Goal: Information Seeking & Learning: Learn about a topic

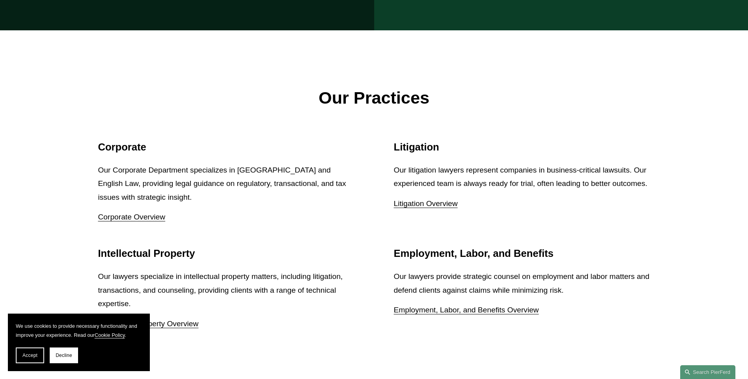
scroll to position [1103, 0]
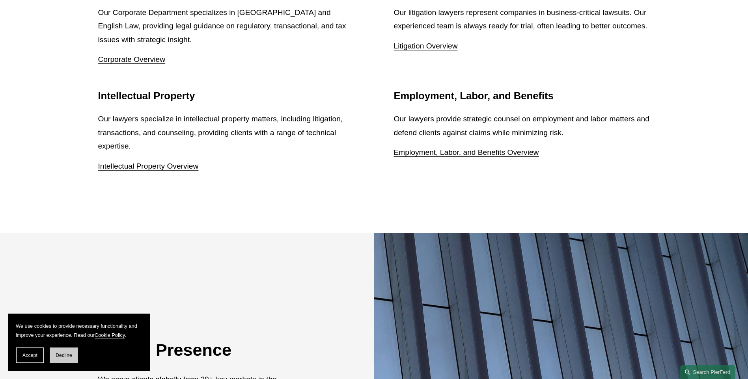
click at [63, 360] on button "Decline" at bounding box center [64, 356] width 28 height 16
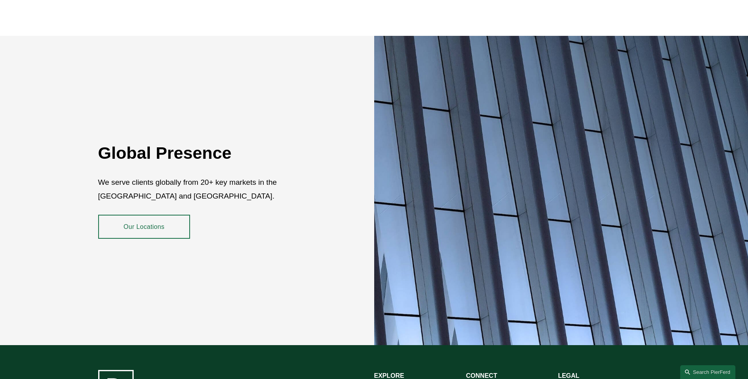
scroll to position [1440, 0]
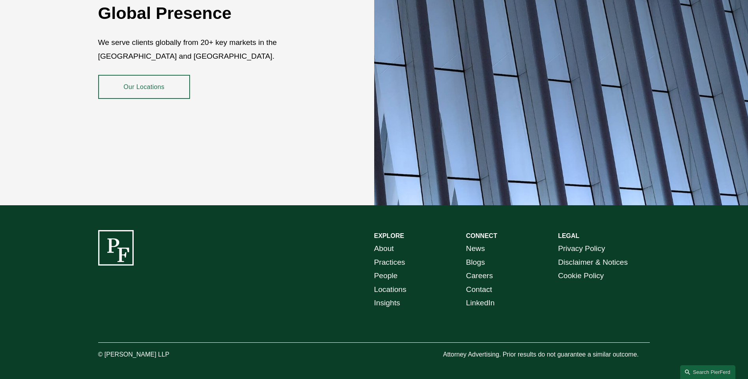
click at [391, 256] on link "Practices" at bounding box center [389, 263] width 31 height 14
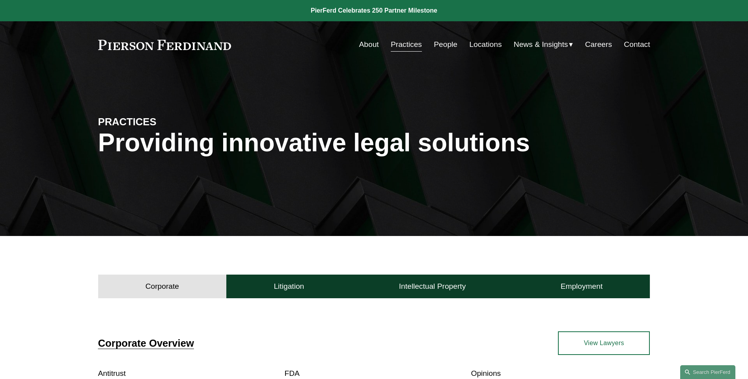
click at [484, 46] on link "Locations" at bounding box center [485, 44] width 32 height 15
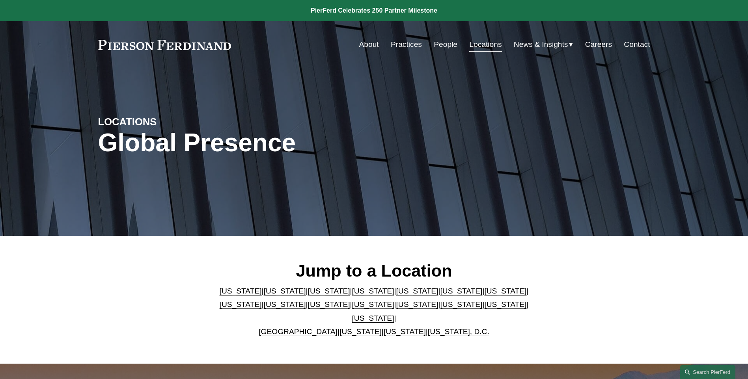
click at [365, 43] on link "About" at bounding box center [369, 44] width 20 height 15
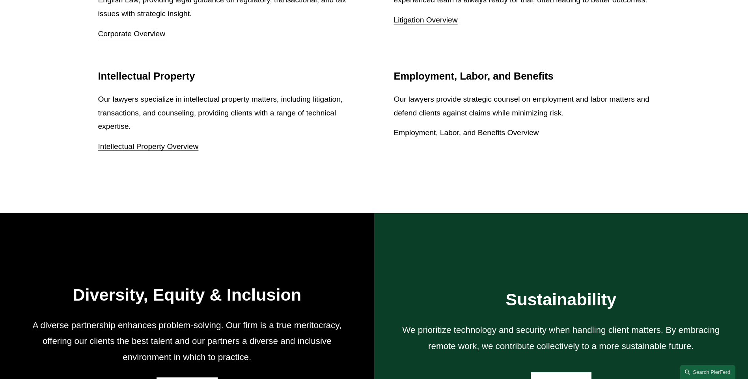
scroll to position [1040, 0]
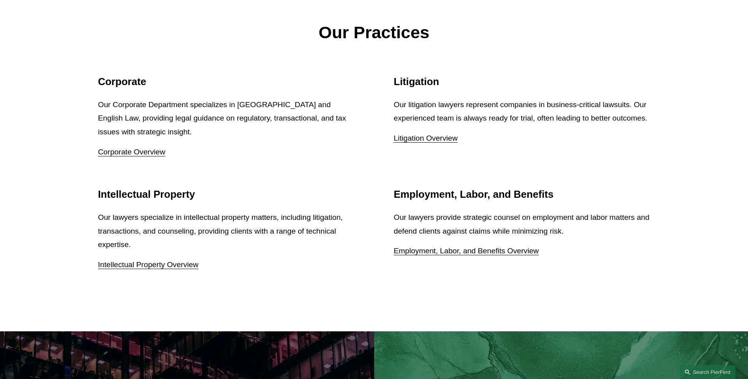
click at [135, 154] on link "Corporate Overview" at bounding box center [131, 152] width 67 height 8
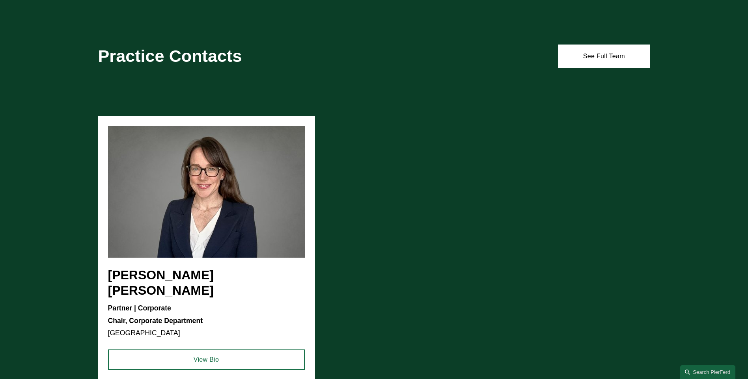
scroll to position [631, 0]
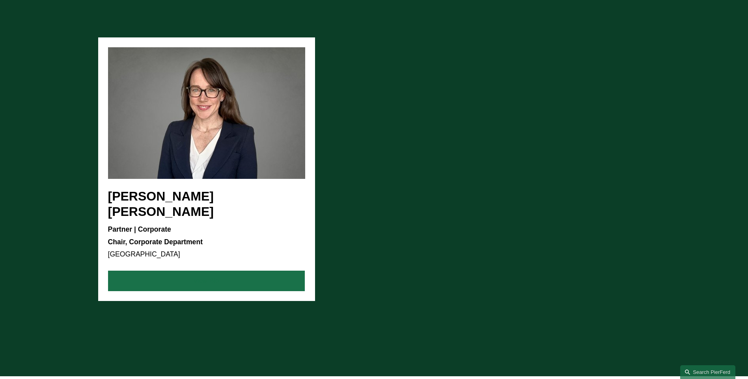
click at [224, 271] on link "View Bio" at bounding box center [206, 281] width 197 height 20
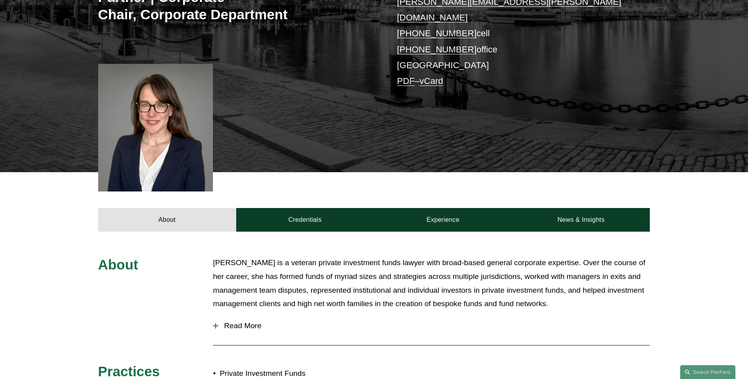
scroll to position [315, 0]
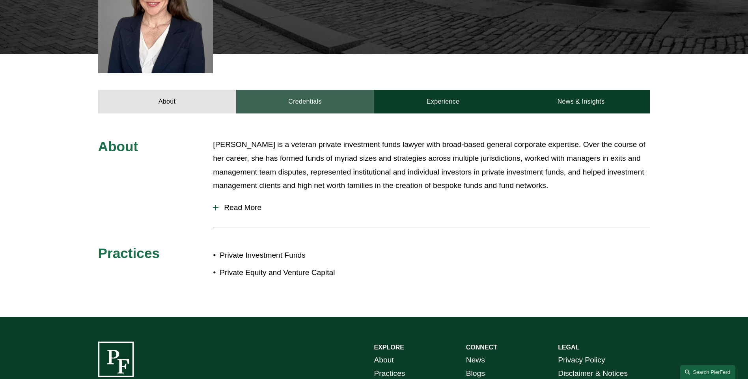
click at [319, 90] on link "Credentials" at bounding box center [305, 102] width 138 height 24
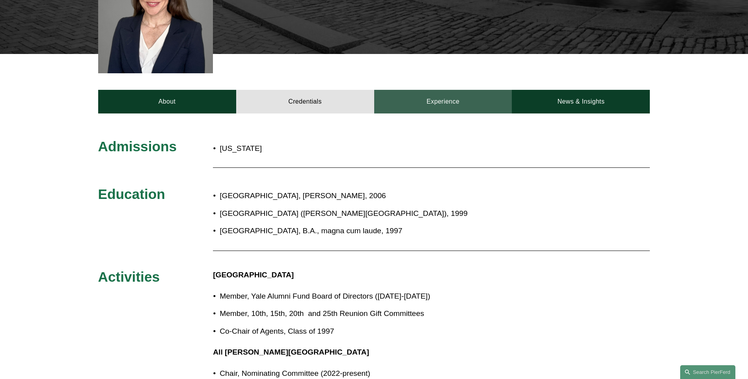
click at [436, 90] on link "Experience" at bounding box center [443, 102] width 138 height 24
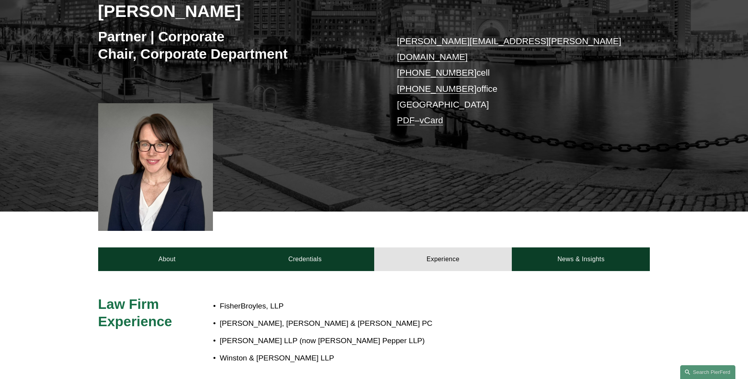
scroll to position [0, 0]
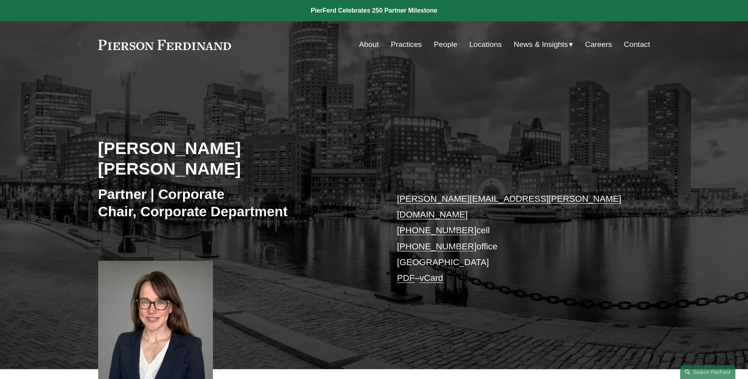
click at [441, 45] on link "People" at bounding box center [445, 44] width 24 height 15
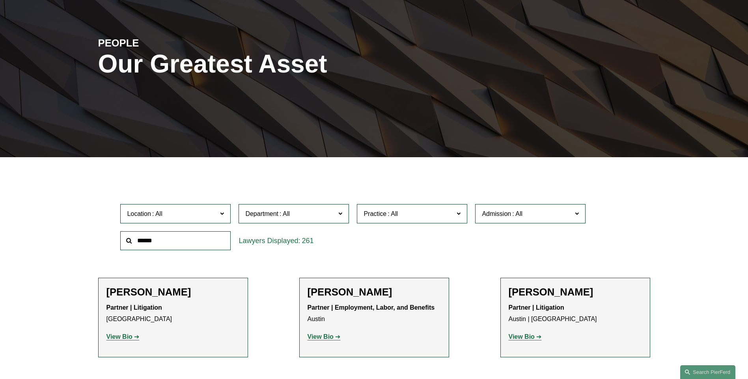
scroll to position [236, 0]
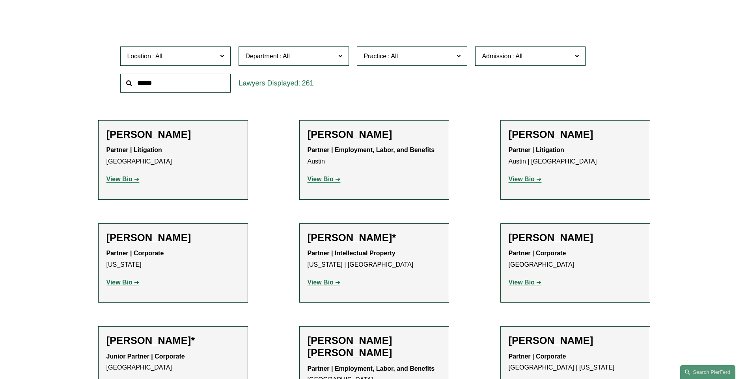
click at [221, 58] on span at bounding box center [222, 55] width 4 height 10
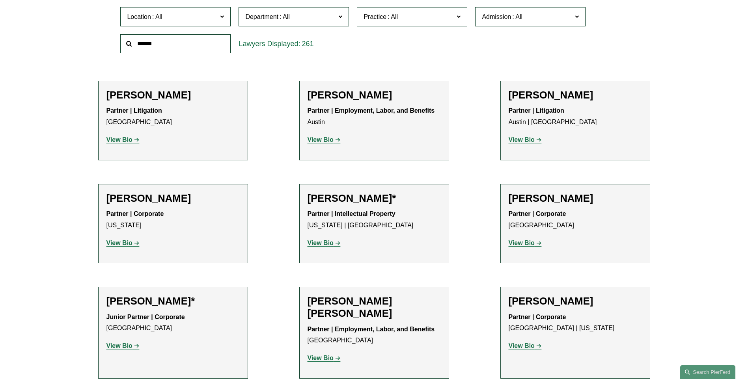
scroll to position [276, 0]
click at [0, 0] on link "[US_STATE]" at bounding box center [0, 0] width 0 height 0
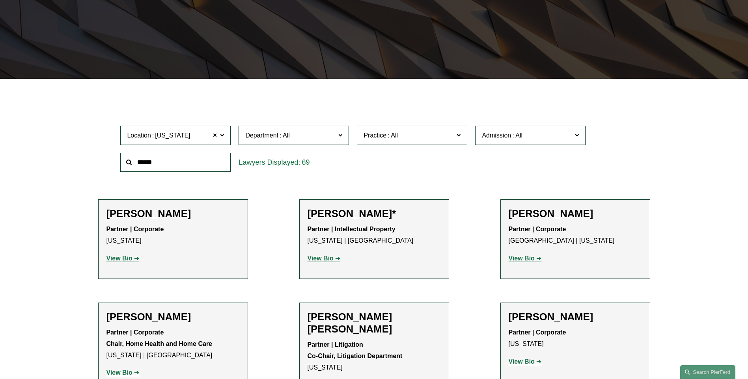
scroll to position [275, 0]
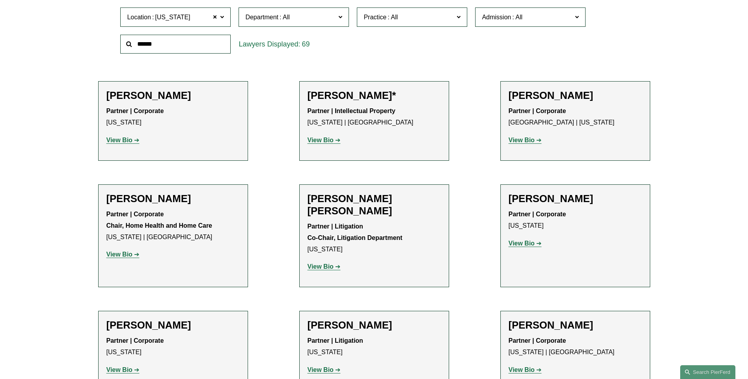
click at [123, 140] on strong "View Bio" at bounding box center [119, 140] width 26 height 7
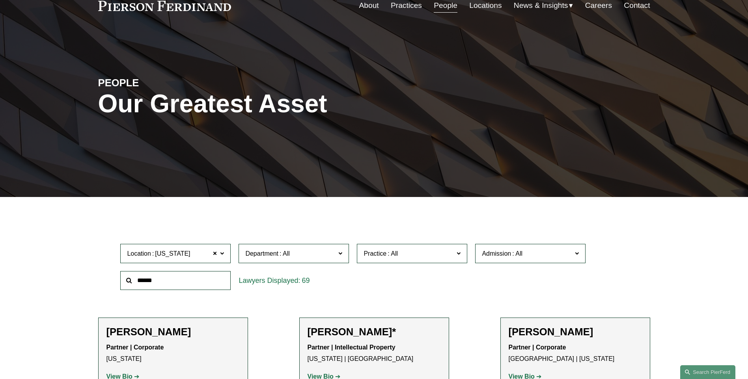
scroll to position [0, 0]
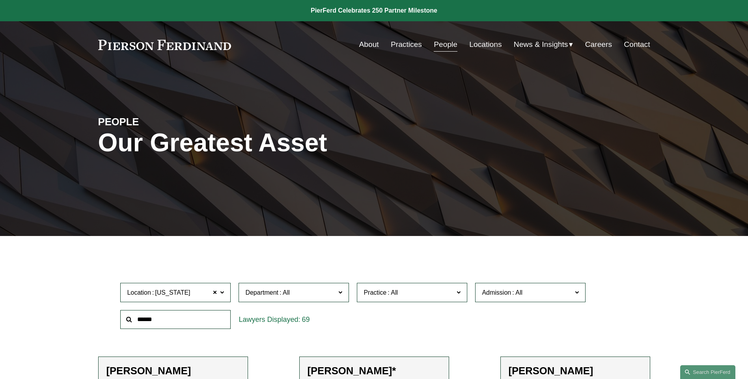
click at [400, 46] on link "Practices" at bounding box center [406, 44] width 31 height 15
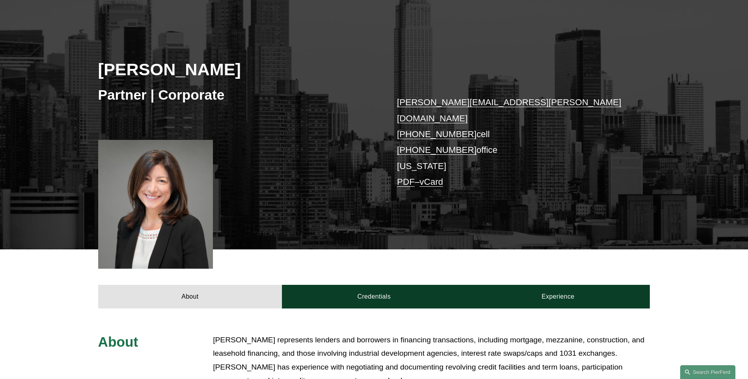
scroll to position [236, 0]
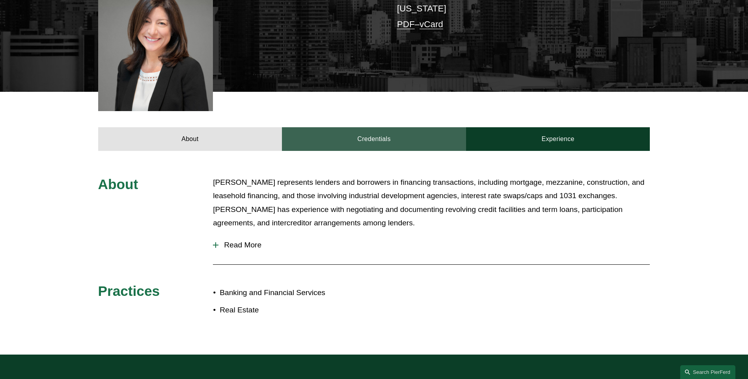
click at [358, 128] on link "Credentials" at bounding box center [374, 139] width 184 height 24
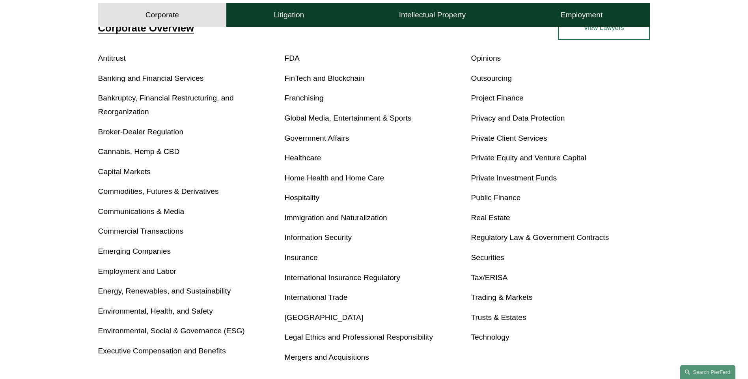
scroll to position [355, 0]
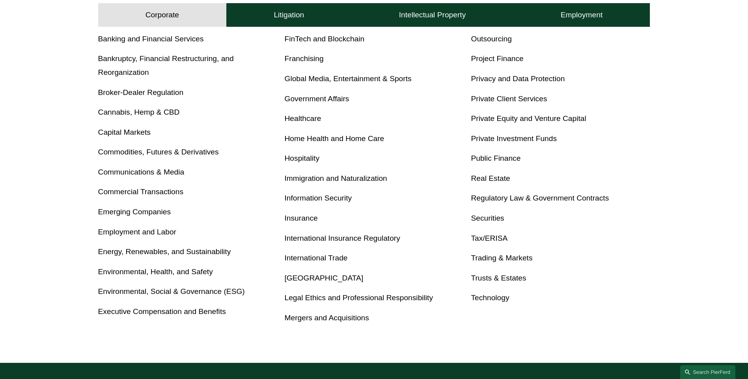
click at [355, 318] on link "Mergers and Acquisitions" at bounding box center [327, 318] width 84 height 8
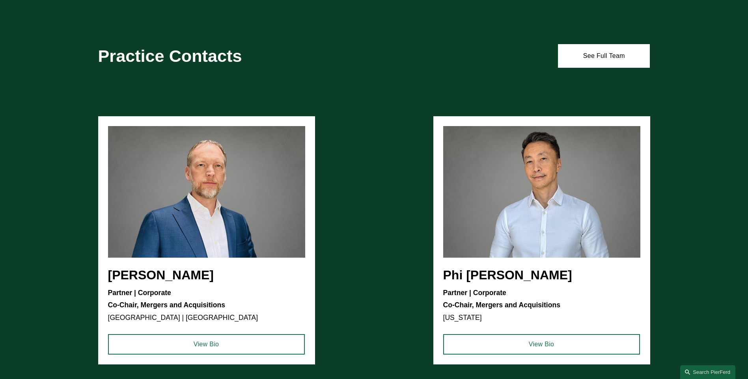
scroll to position [591, 0]
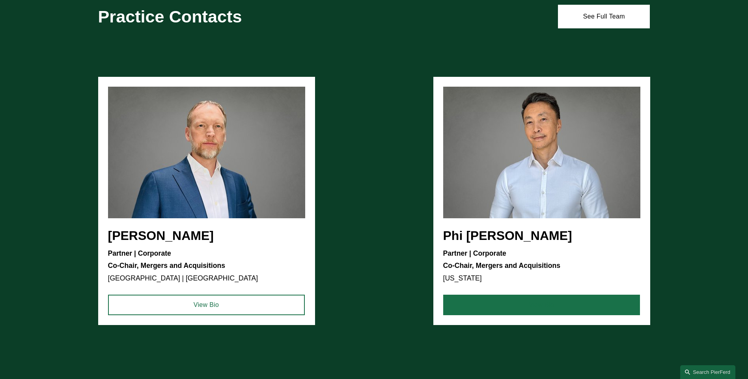
click at [525, 302] on link "View Bio" at bounding box center [541, 305] width 197 height 20
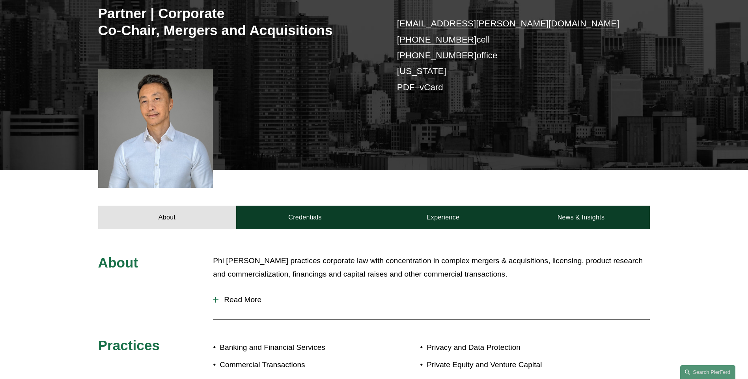
scroll to position [236, 0]
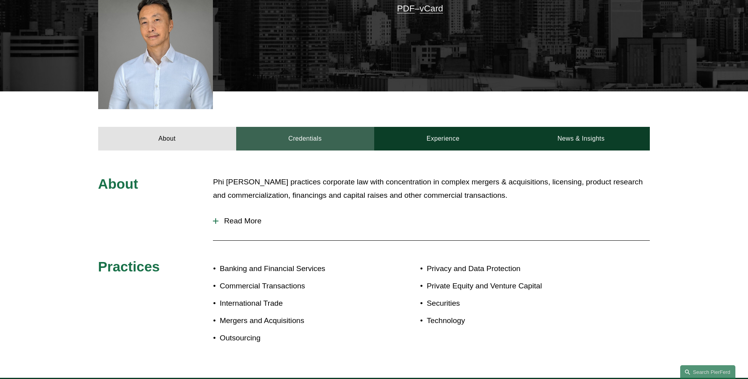
click at [301, 133] on link "Credentials" at bounding box center [305, 139] width 138 height 24
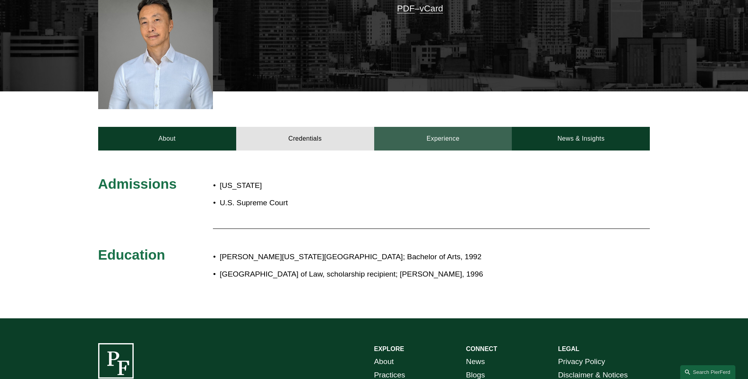
click at [426, 140] on link "Experience" at bounding box center [443, 139] width 138 height 24
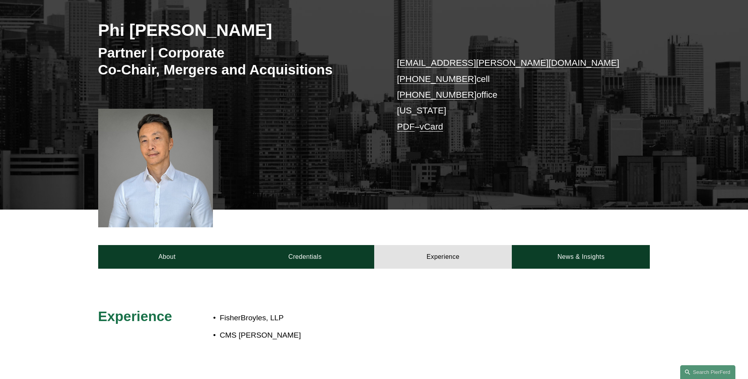
scroll to position [0, 0]
